Goal: Task Accomplishment & Management: Manage account settings

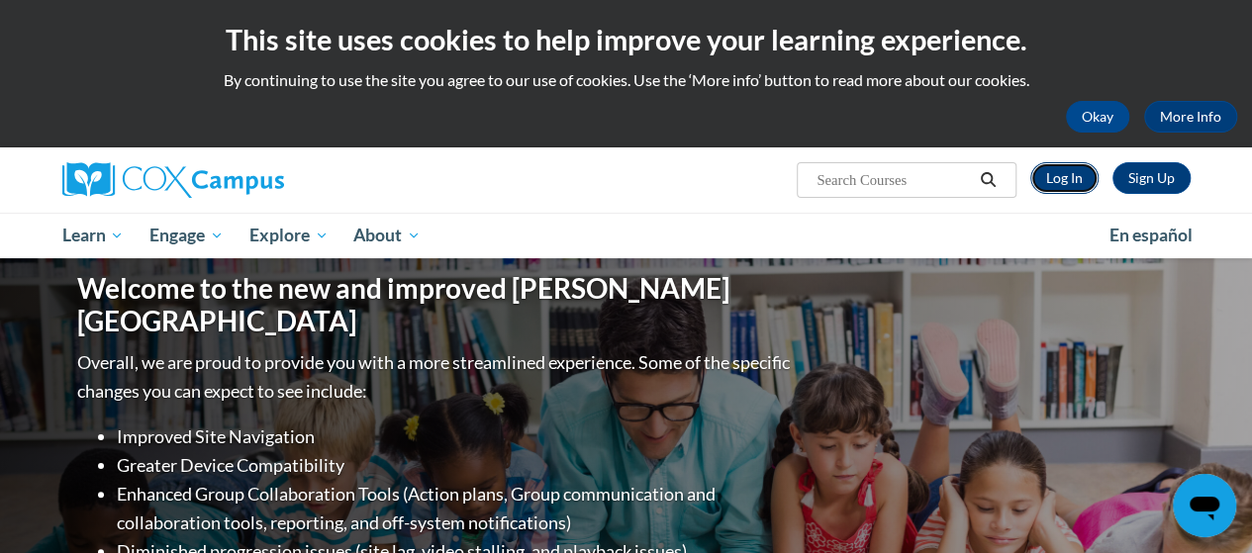
click at [1063, 179] on link "Log In" at bounding box center [1065, 178] width 68 height 32
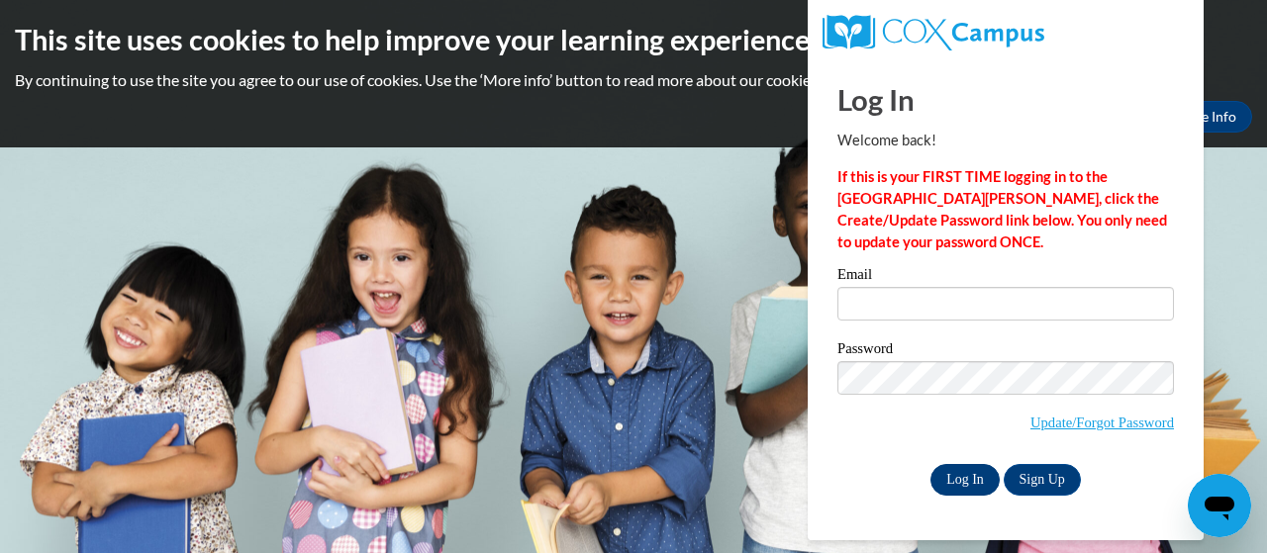
type input "Willis.Nancy.M@muscogee.k12.ga.us"
click at [962, 475] on input "Log In" at bounding box center [965, 480] width 69 height 32
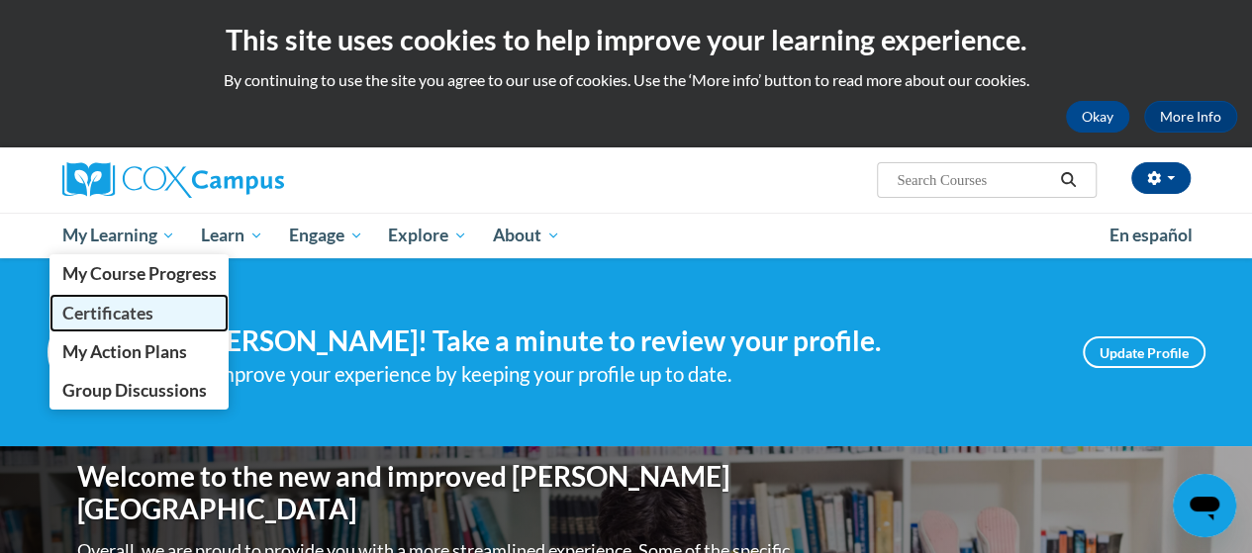
click at [150, 312] on span "Certificates" at bounding box center [106, 313] width 91 height 21
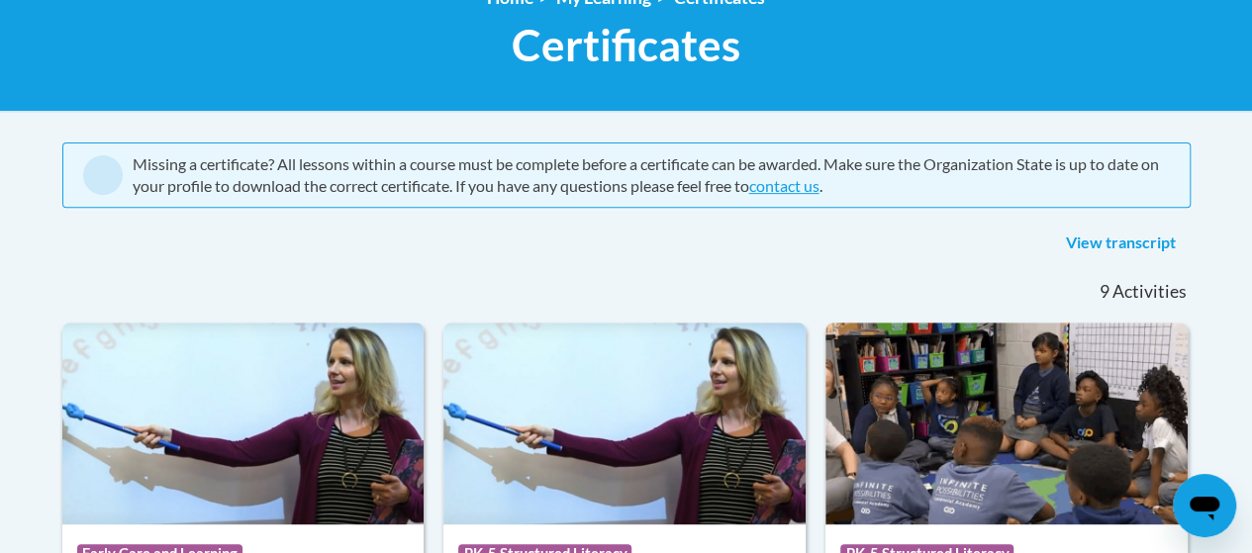
scroll to position [303, 0]
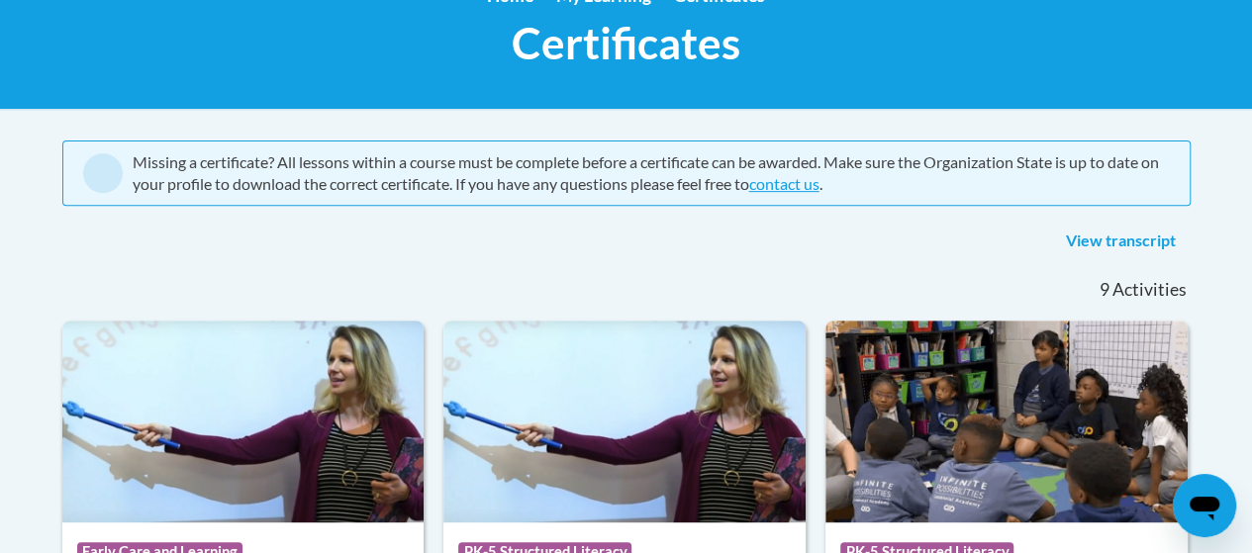
click at [1147, 246] on link "View transcript" at bounding box center [1122, 242] width 140 height 32
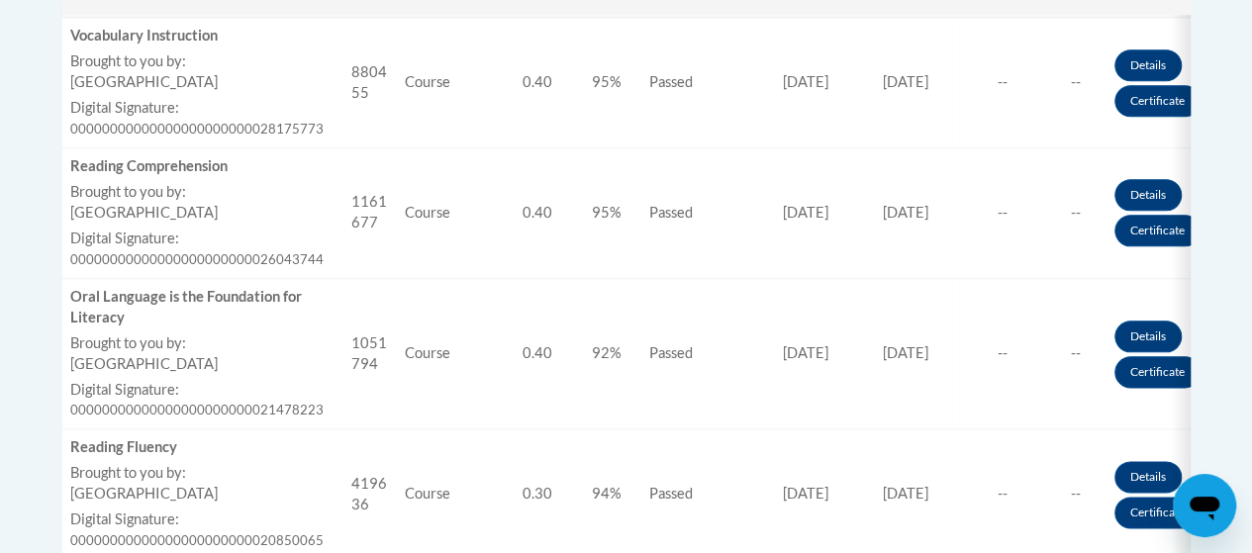
scroll to position [1051, 0]
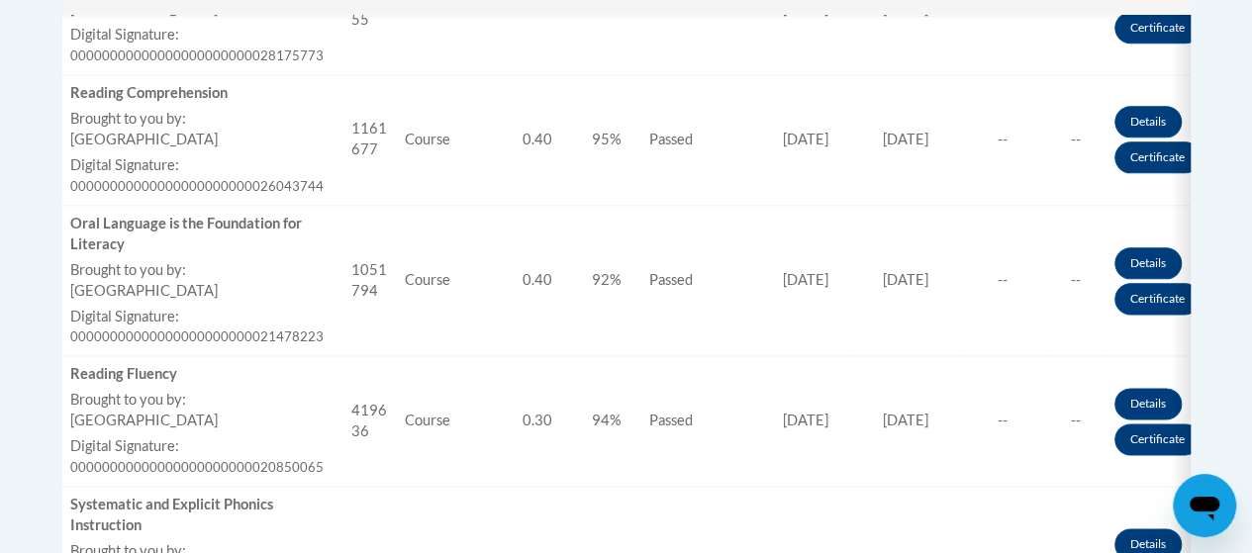
click at [1202, 343] on div "Completed Title Code Type CEUs Awarded Score Success Due Date Date Completed Ce…" at bounding box center [627, 546] width 1158 height 1793
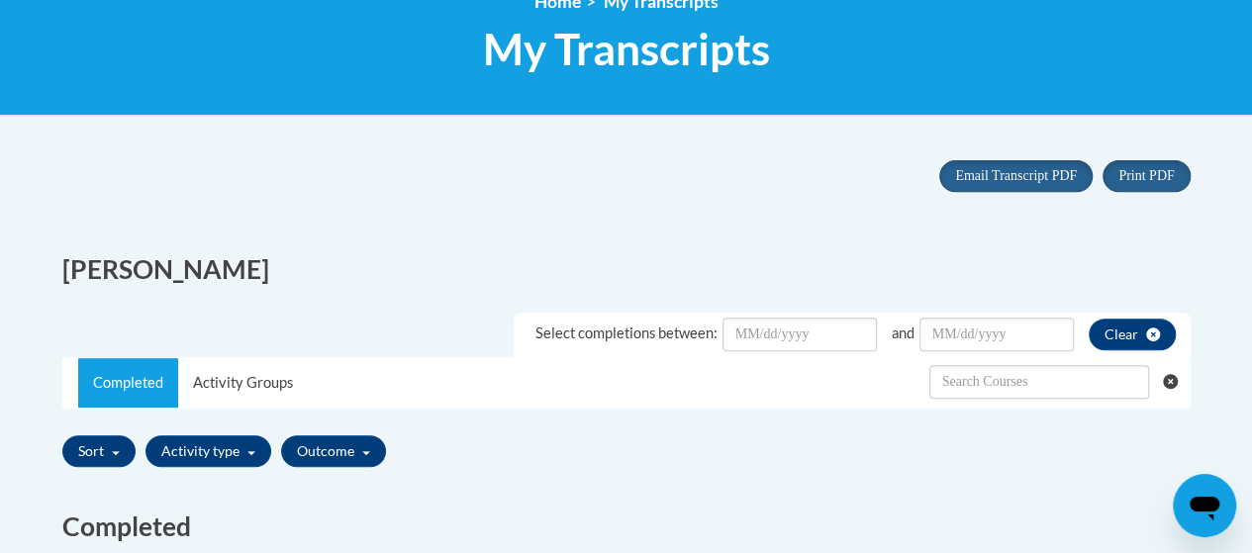
scroll to position [291, 0]
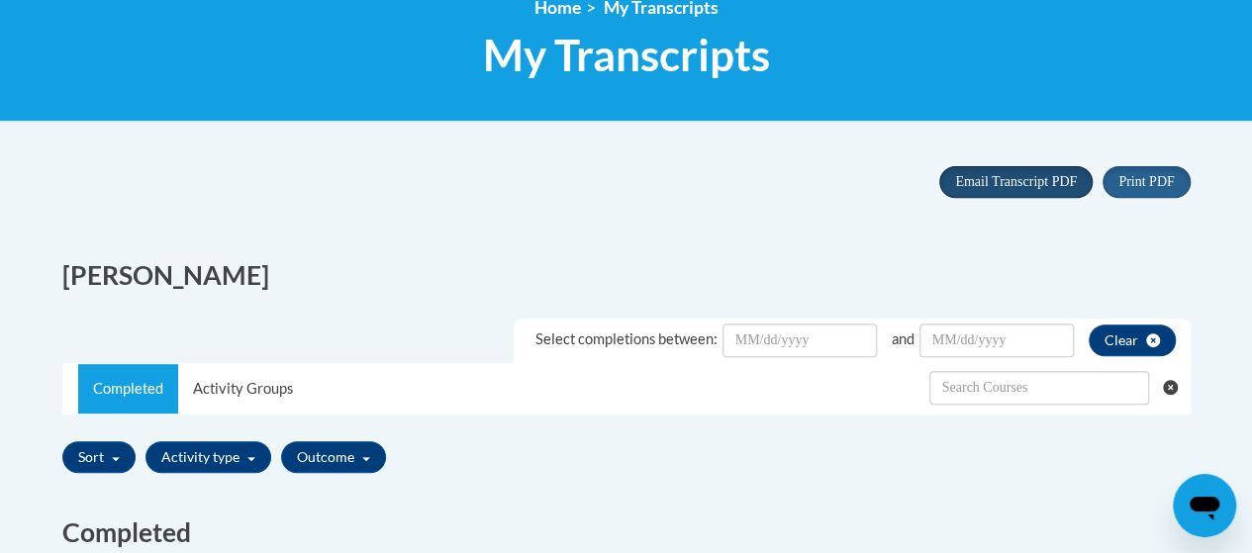
click at [1029, 182] on span "Email Transcript PDF" at bounding box center [1016, 181] width 122 height 15
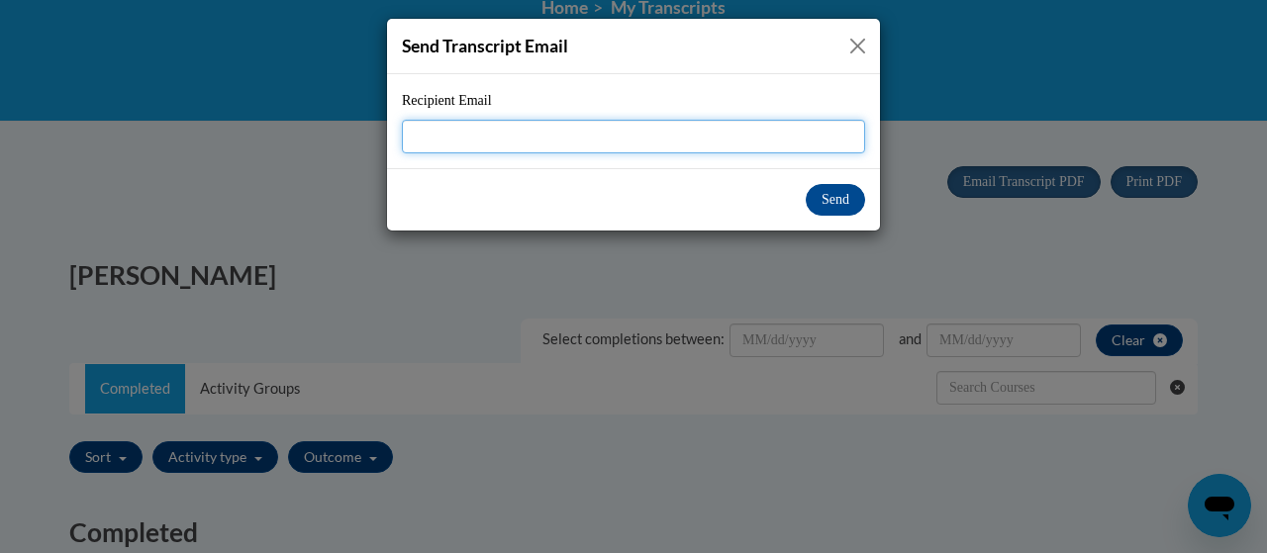
click at [860, 54] on button "Close" at bounding box center [858, 46] width 25 height 25
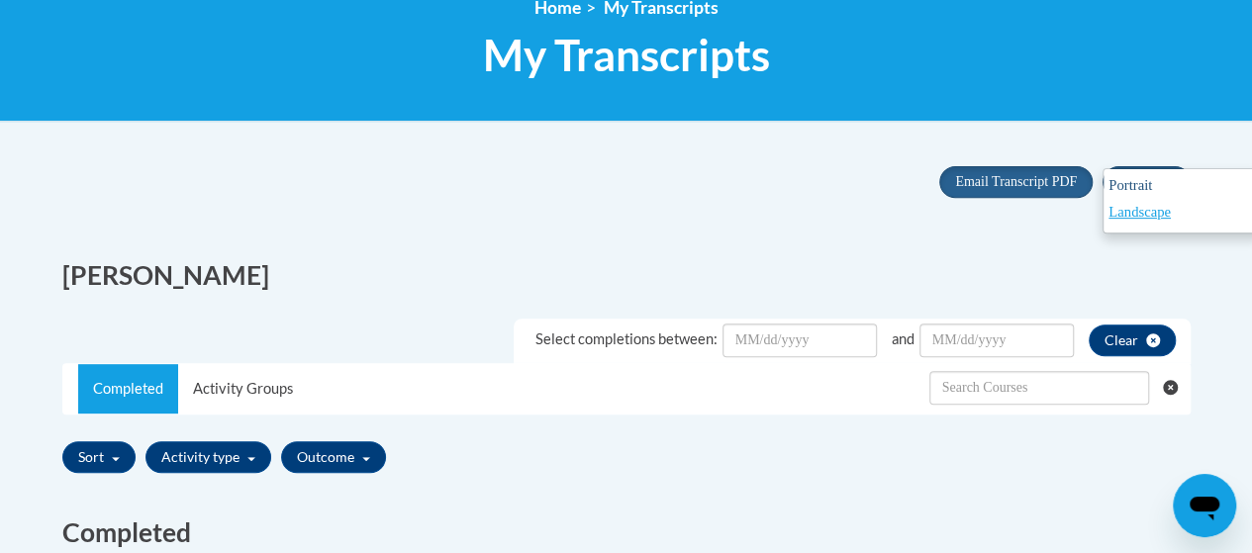
click at [1142, 178] on span "Portrait" at bounding box center [1131, 185] width 44 height 16
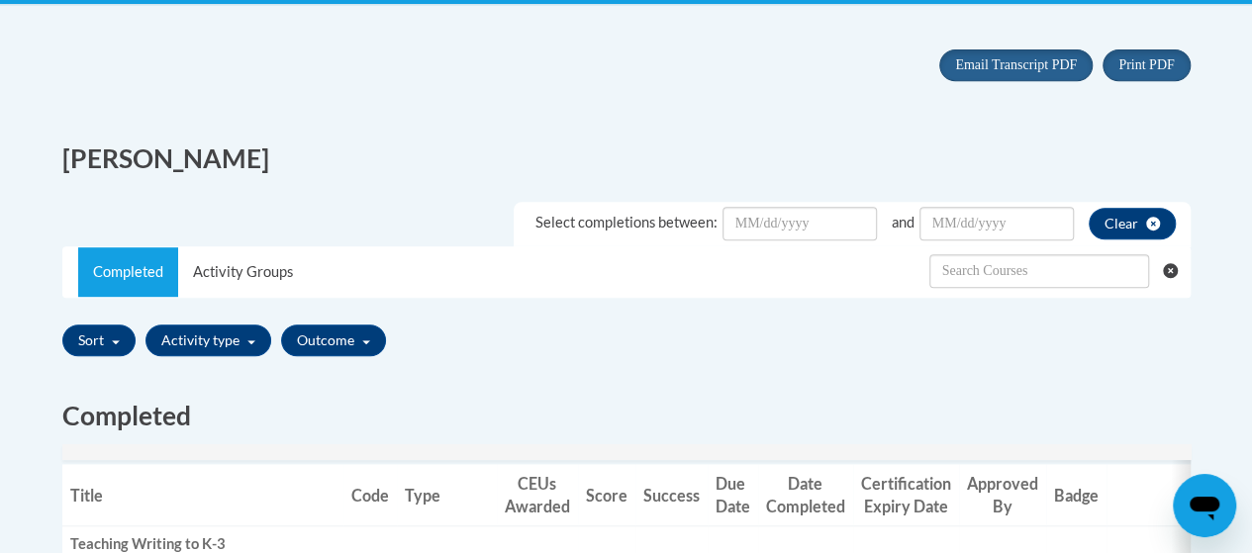
scroll to position [0, 0]
